Goal: Task Accomplishment & Management: Manage account settings

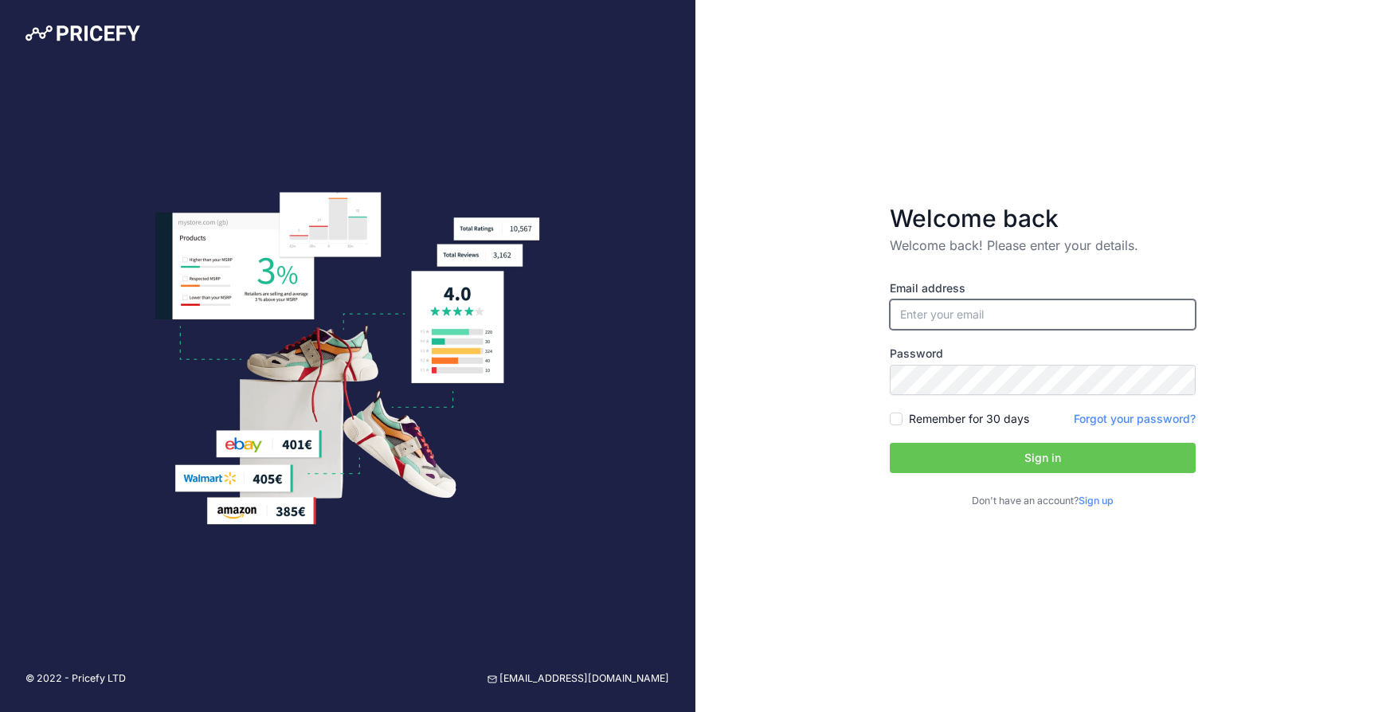
type input "[EMAIL_ADDRESS][DOMAIN_NAME]"
click at [1008, 456] on button "Sign in" at bounding box center [1043, 458] width 306 height 30
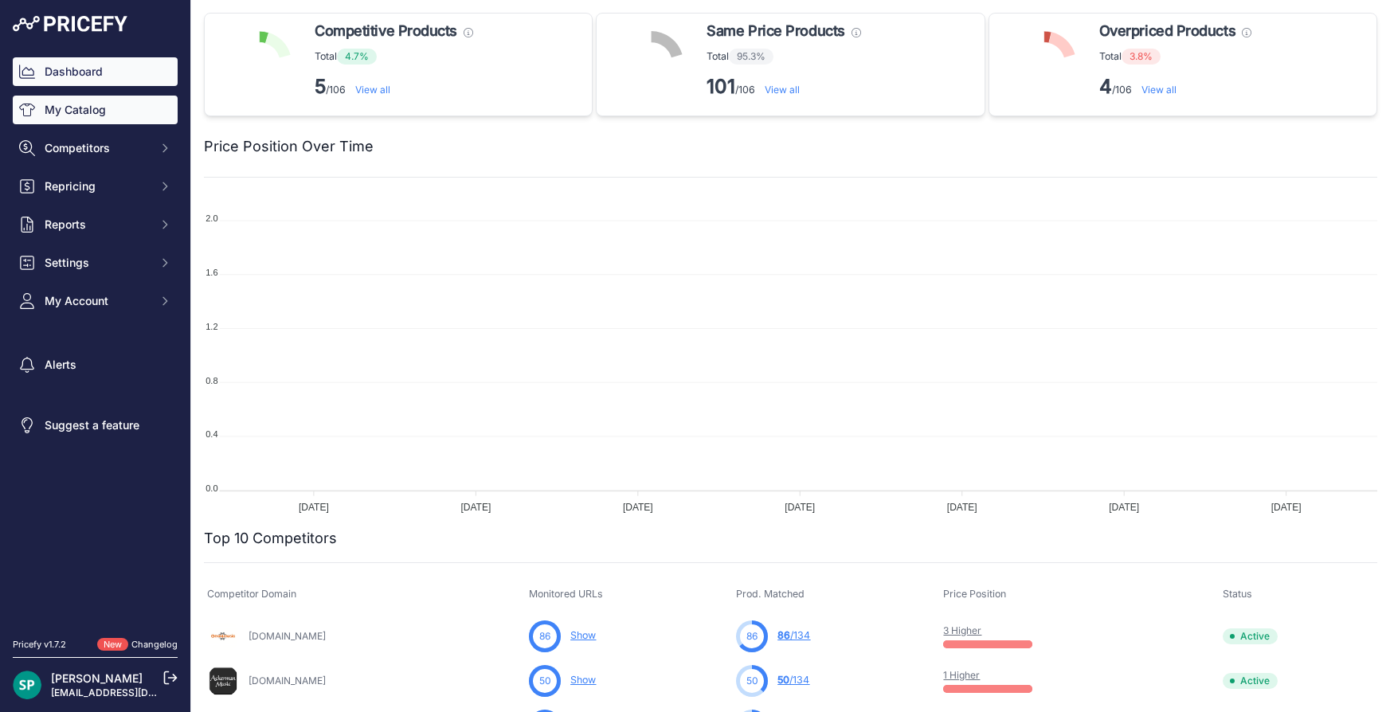
click at [125, 115] on link "My Catalog" at bounding box center [95, 110] width 165 height 29
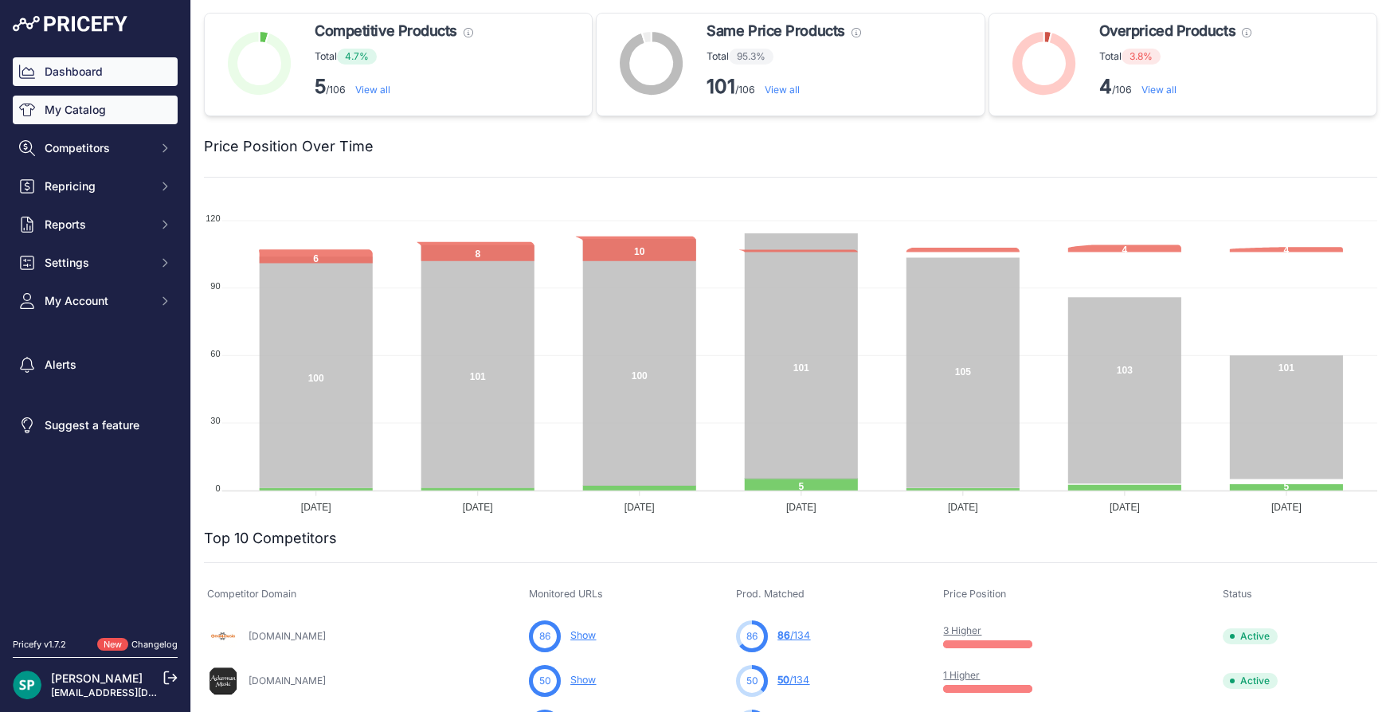
click at [121, 112] on link "My Catalog" at bounding box center [95, 110] width 165 height 29
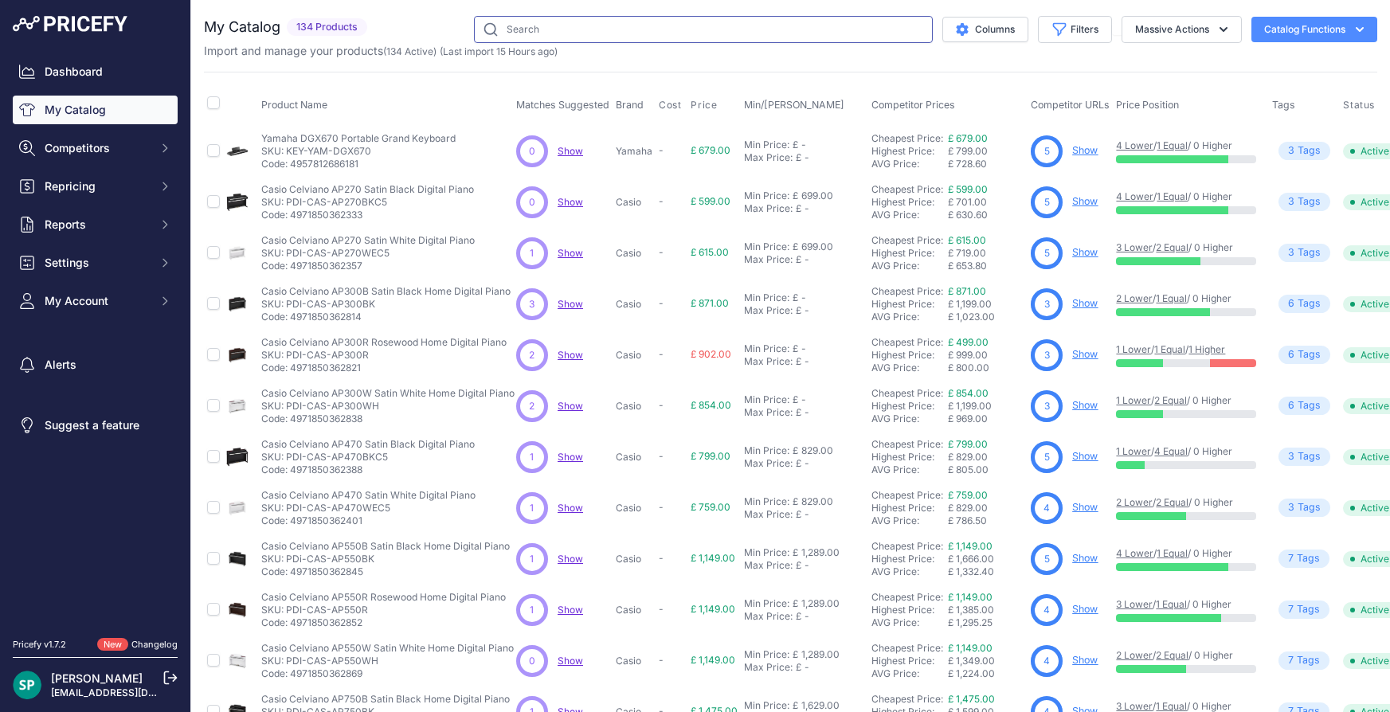
click at [610, 34] on input "text" at bounding box center [703, 29] width 459 height 27
type input "k200"
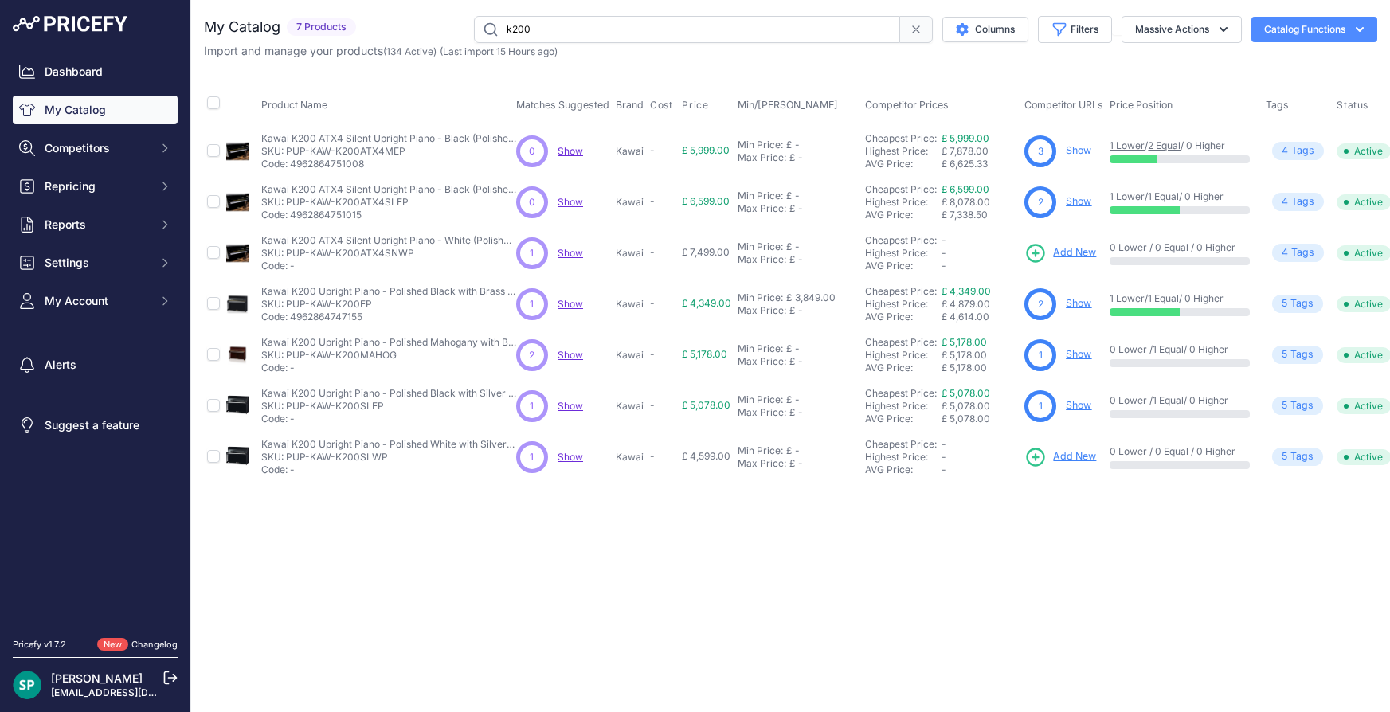
click at [1077, 150] on link "Show" at bounding box center [1078, 150] width 25 height 12
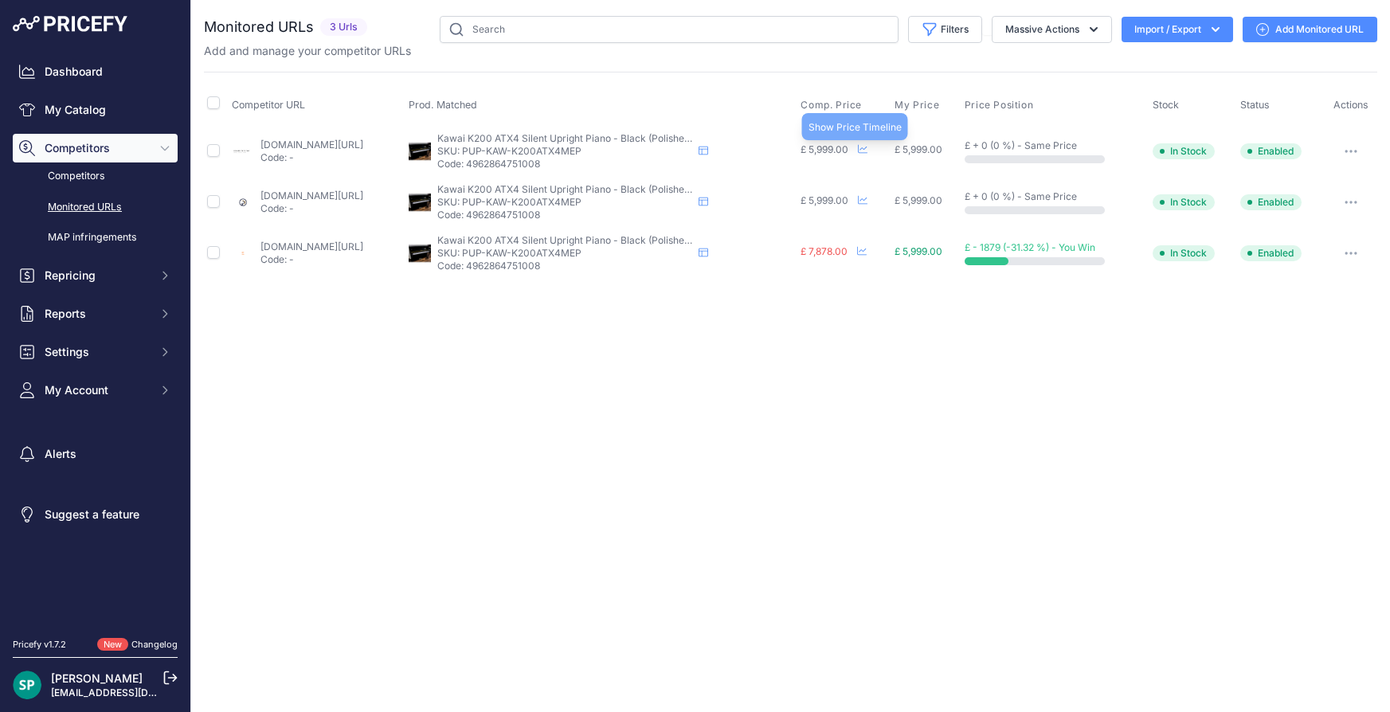
click at [867, 147] on icon at bounding box center [863, 149] width 10 height 10
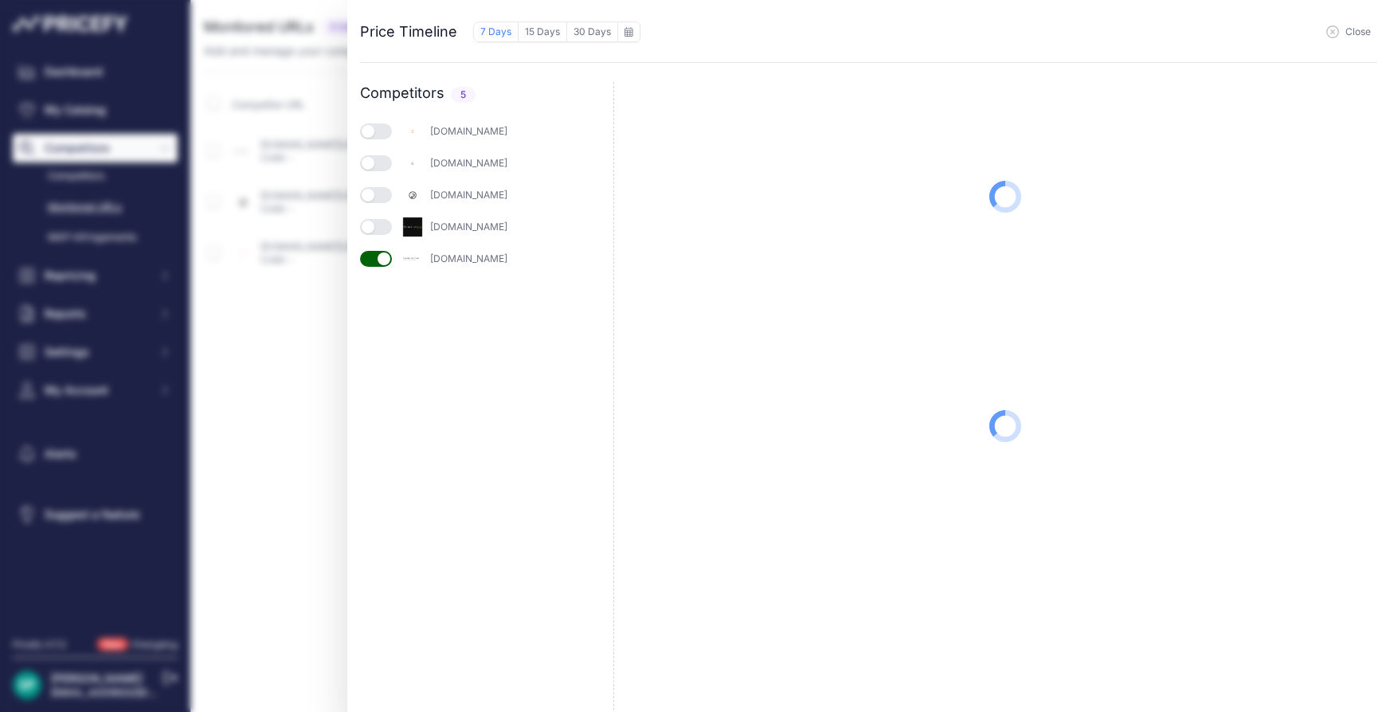
click at [383, 222] on button "button" at bounding box center [376, 227] width 32 height 16
click at [378, 195] on button "button" at bounding box center [376, 195] width 32 height 16
click at [382, 164] on button "button" at bounding box center [376, 163] width 32 height 16
click at [379, 122] on div "bonnersmusic.co.uk" at bounding box center [486, 131] width 253 height 22
click at [383, 133] on button "button" at bounding box center [376, 131] width 32 height 16
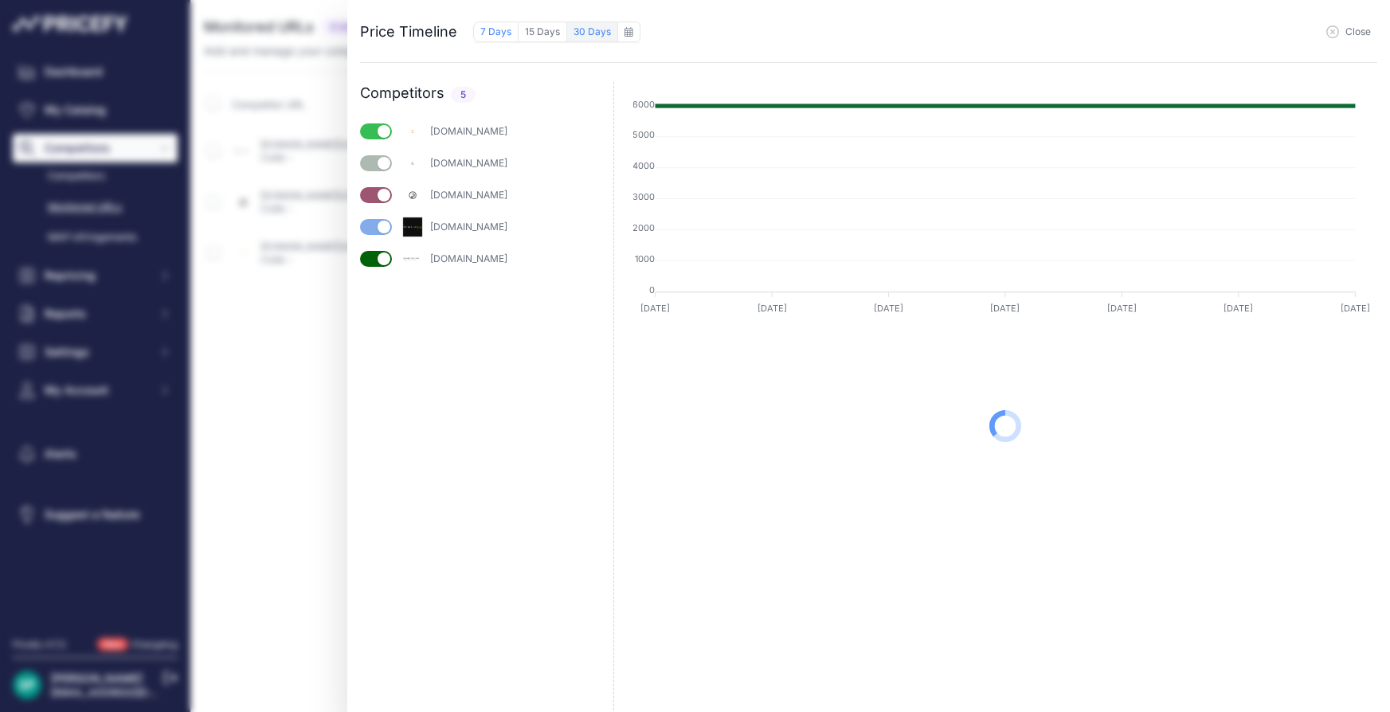
click at [588, 29] on button "30 Days" at bounding box center [592, 32] width 50 height 21
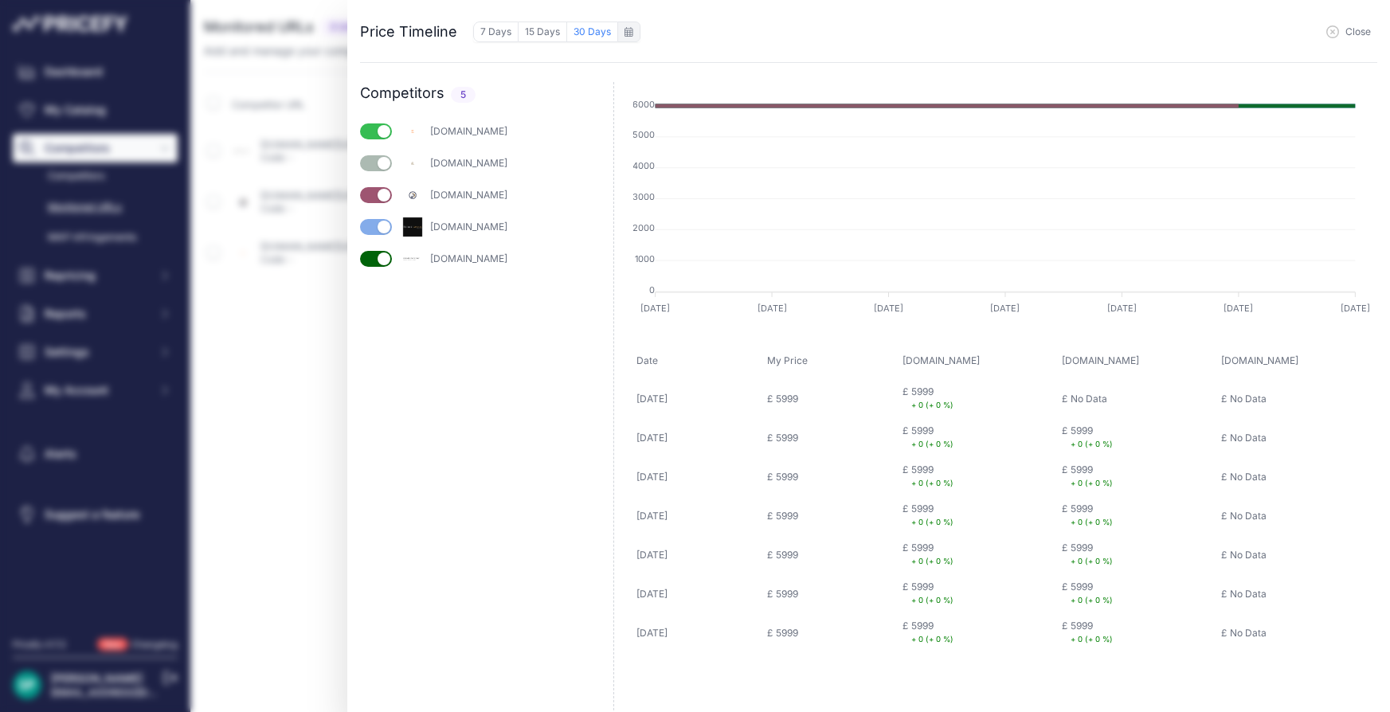
click at [631, 35] on div "to September 2025" at bounding box center [628, 32] width 23 height 21
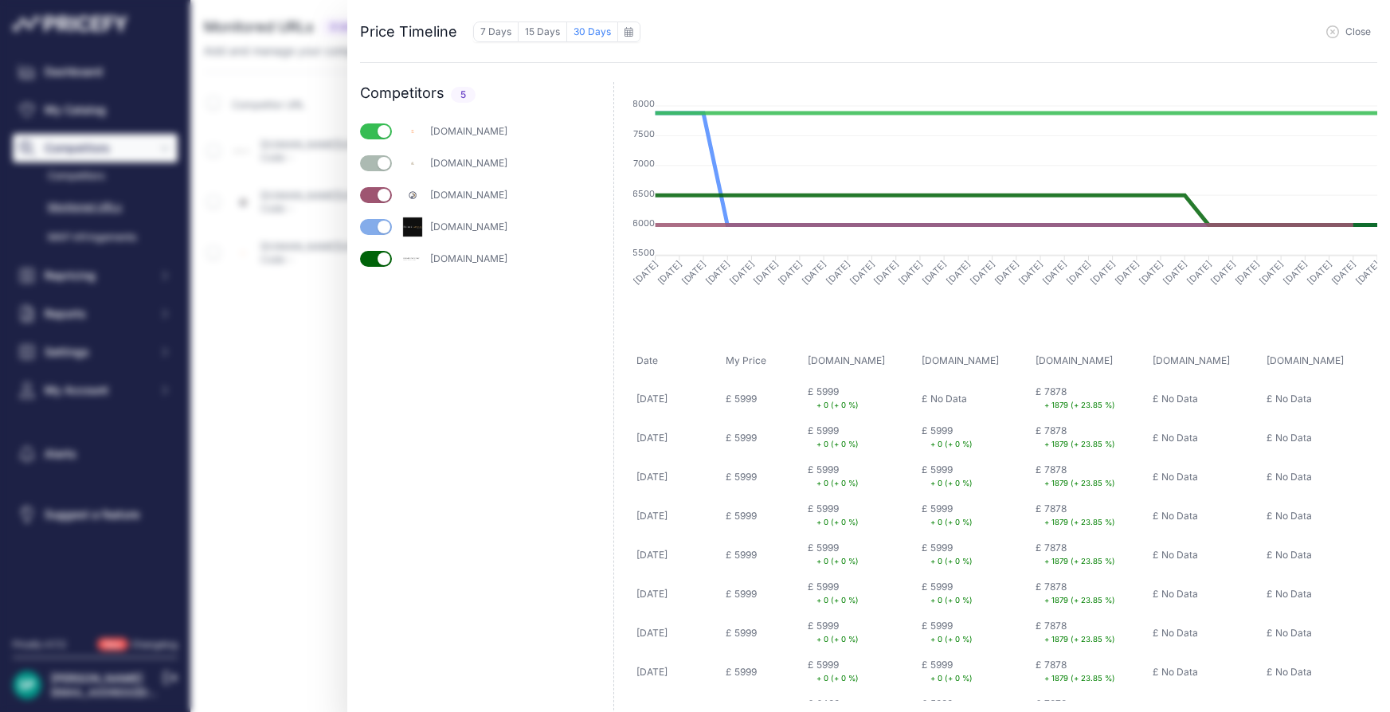
click at [752, 31] on div "Close" at bounding box center [1008, 31] width 737 height 24
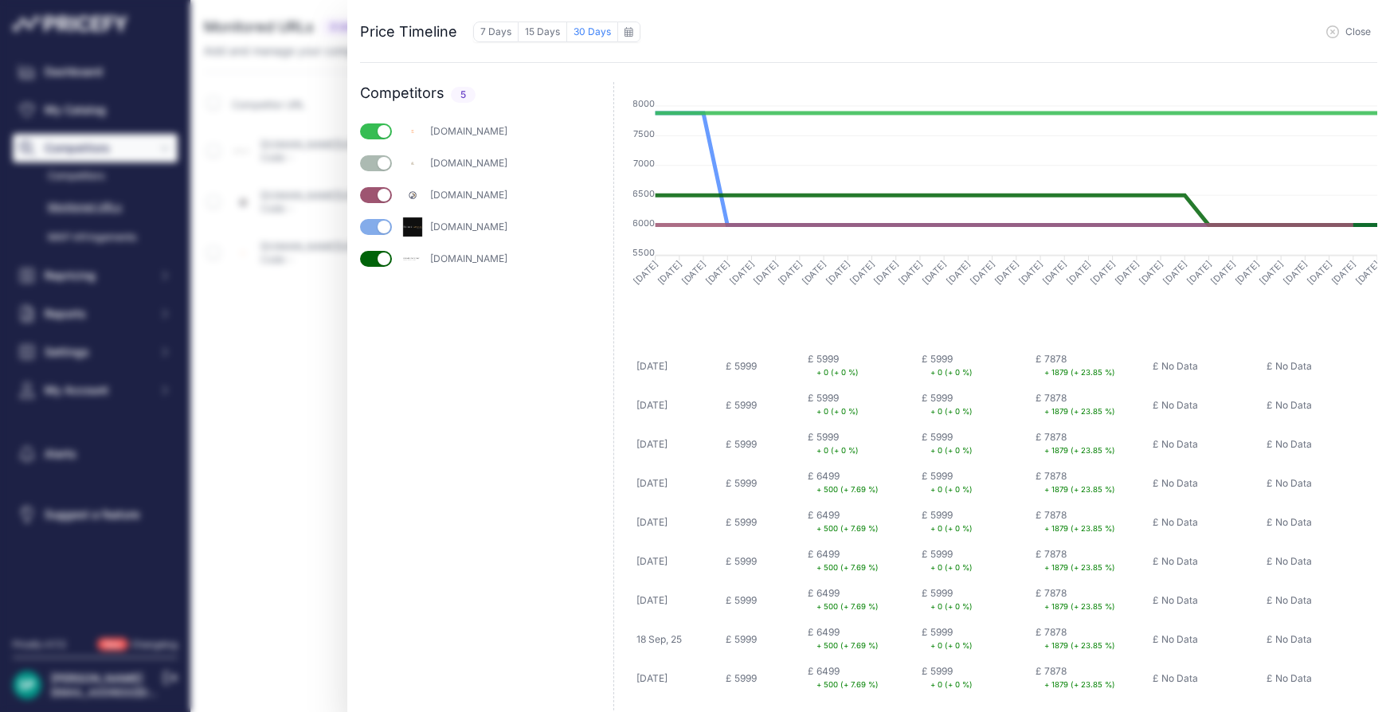
scroll to position [169, 0]
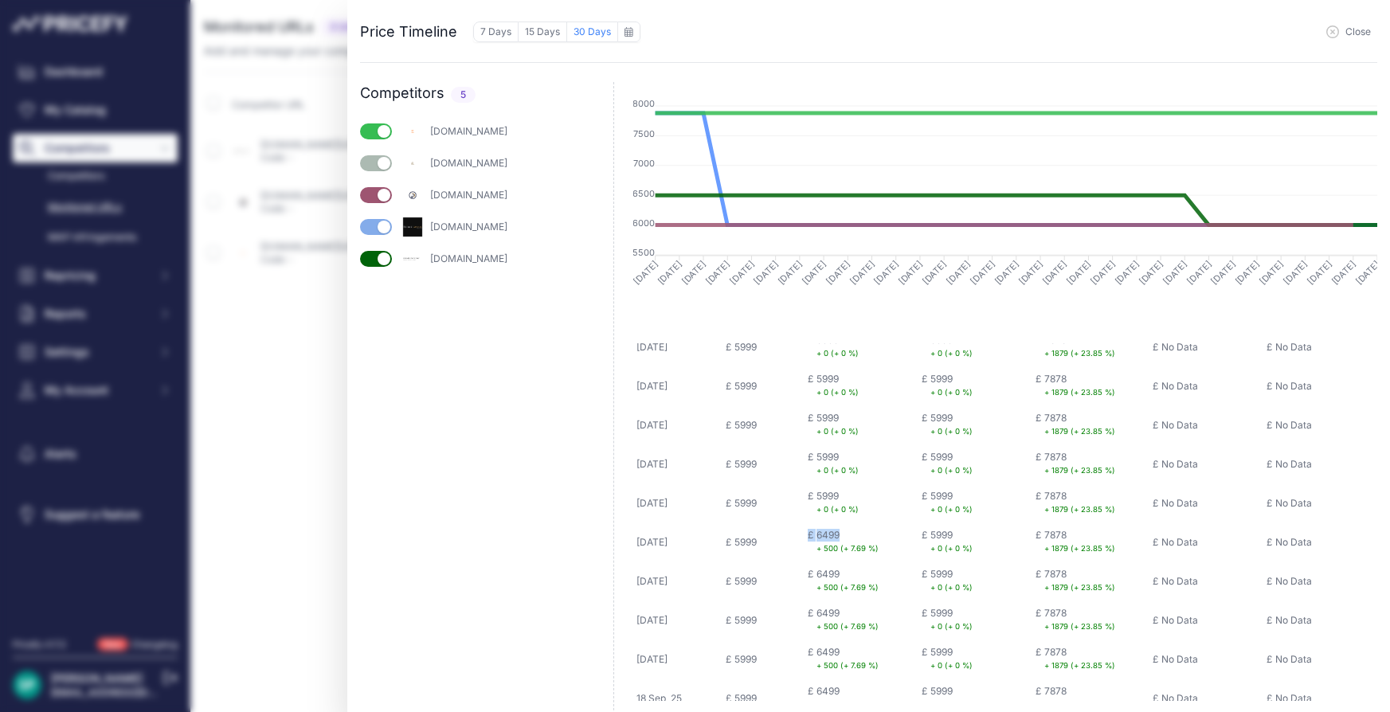
drag, startPoint x: 783, startPoint y: 523, endPoint x: 804, endPoint y: 526, distance: 21.7
click at [823, 529] on div "£ 6499<br /><small style="color: green">+ 500 (+ 7.69 %)</small> £ 6499 + 500 (…" at bounding box center [862, 542] width 108 height 26
click at [816, 529] on div "6499 + 500 (+ 7.69 %)" at bounding box center [847, 542] width 62 height 26
click at [804, 483] on td "£ 5999<br /><small style="color: green">+ 0 (+ 0 %)</small> £" at bounding box center [861, 502] width 114 height 39
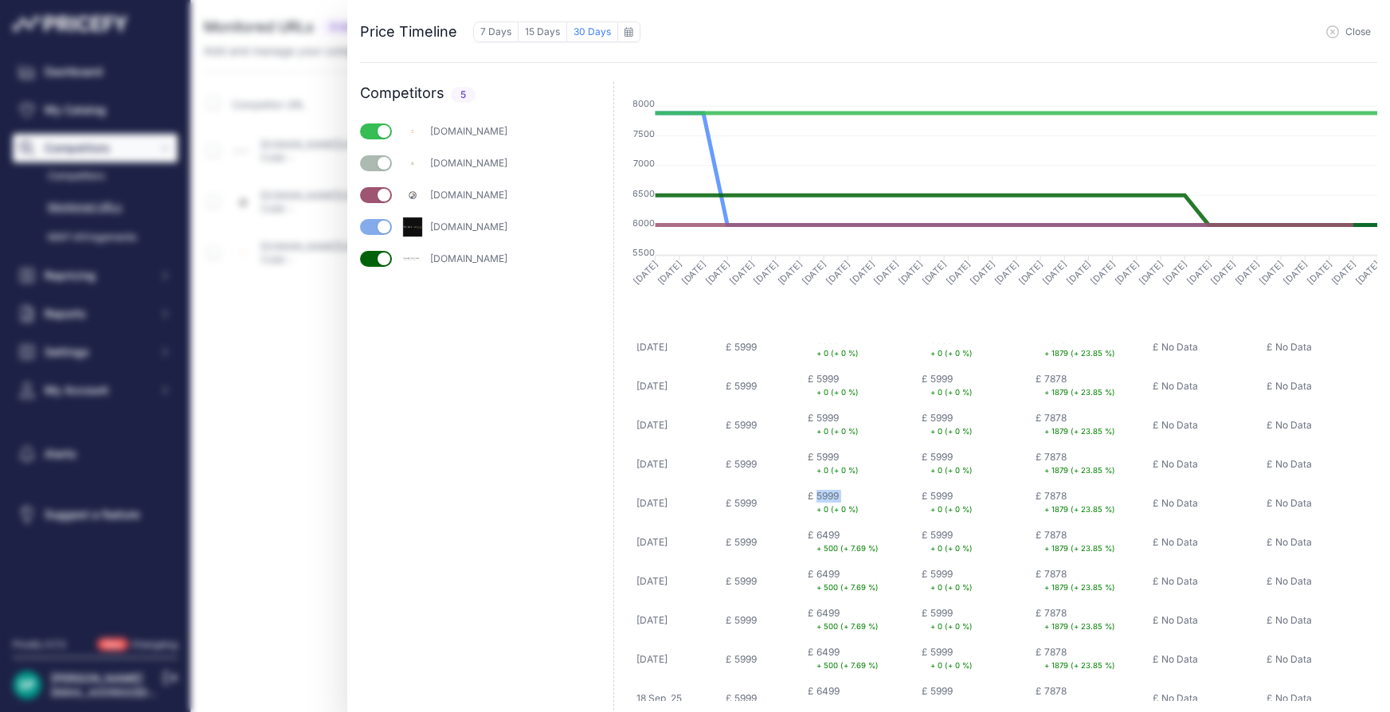
click at [804, 483] on td "£ 5999<br /><small style="color: green">+ 0 (+ 0 %)</small> £" at bounding box center [861, 502] width 114 height 39
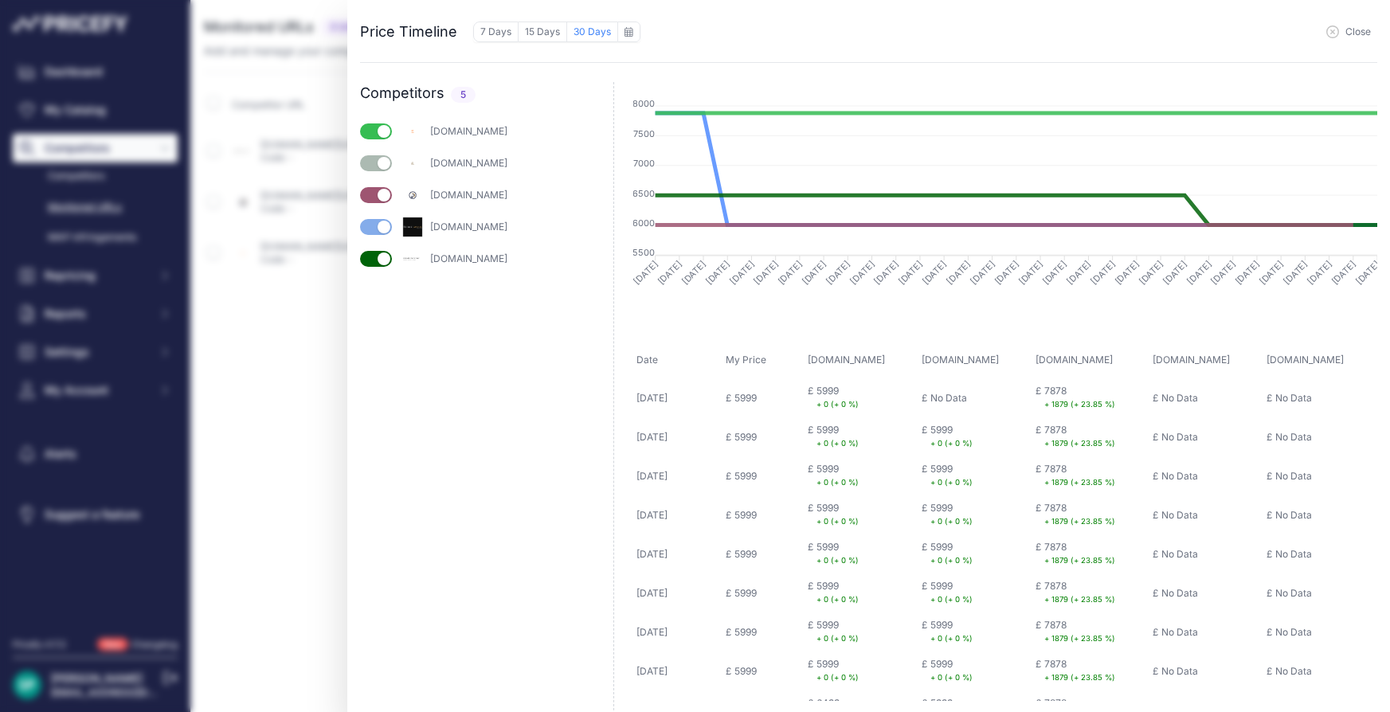
scroll to position [0, 0]
click at [1354, 41] on div "Close" at bounding box center [1008, 31] width 737 height 24
click at [1355, 23] on div "Close" at bounding box center [1008, 31] width 737 height 24
click at [1355, 32] on span "Close" at bounding box center [1357, 31] width 25 height 13
